Goal: Register for event/course

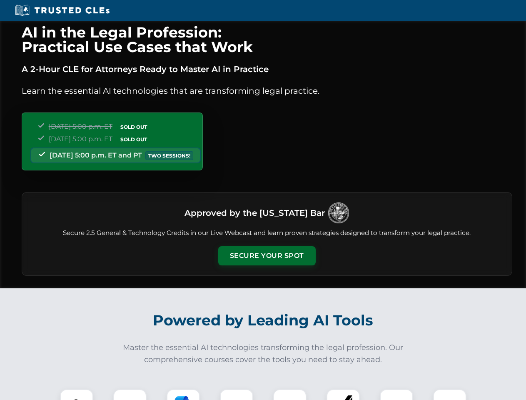
click at [266, 256] on button "Secure Your Spot" at bounding box center [266, 255] width 97 height 19
click at [77, 394] on img at bounding box center [77, 405] width 24 height 24
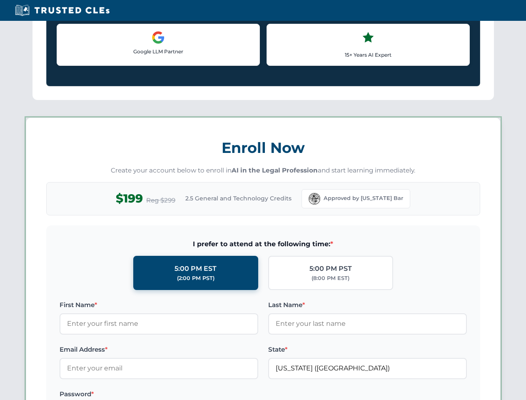
click at [183, 394] on label "Password *" at bounding box center [159, 394] width 199 height 10
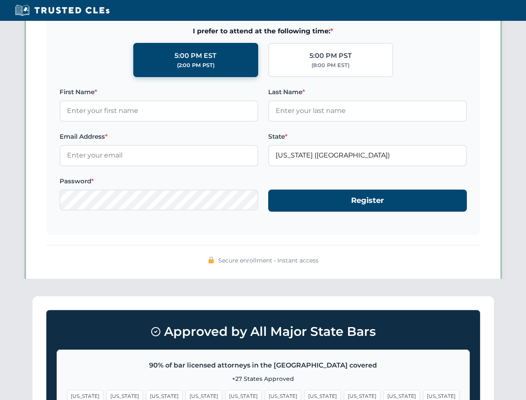
click at [383, 394] on span "[US_STATE]" at bounding box center [401, 396] width 36 height 12
